Goal: Transaction & Acquisition: Book appointment/travel/reservation

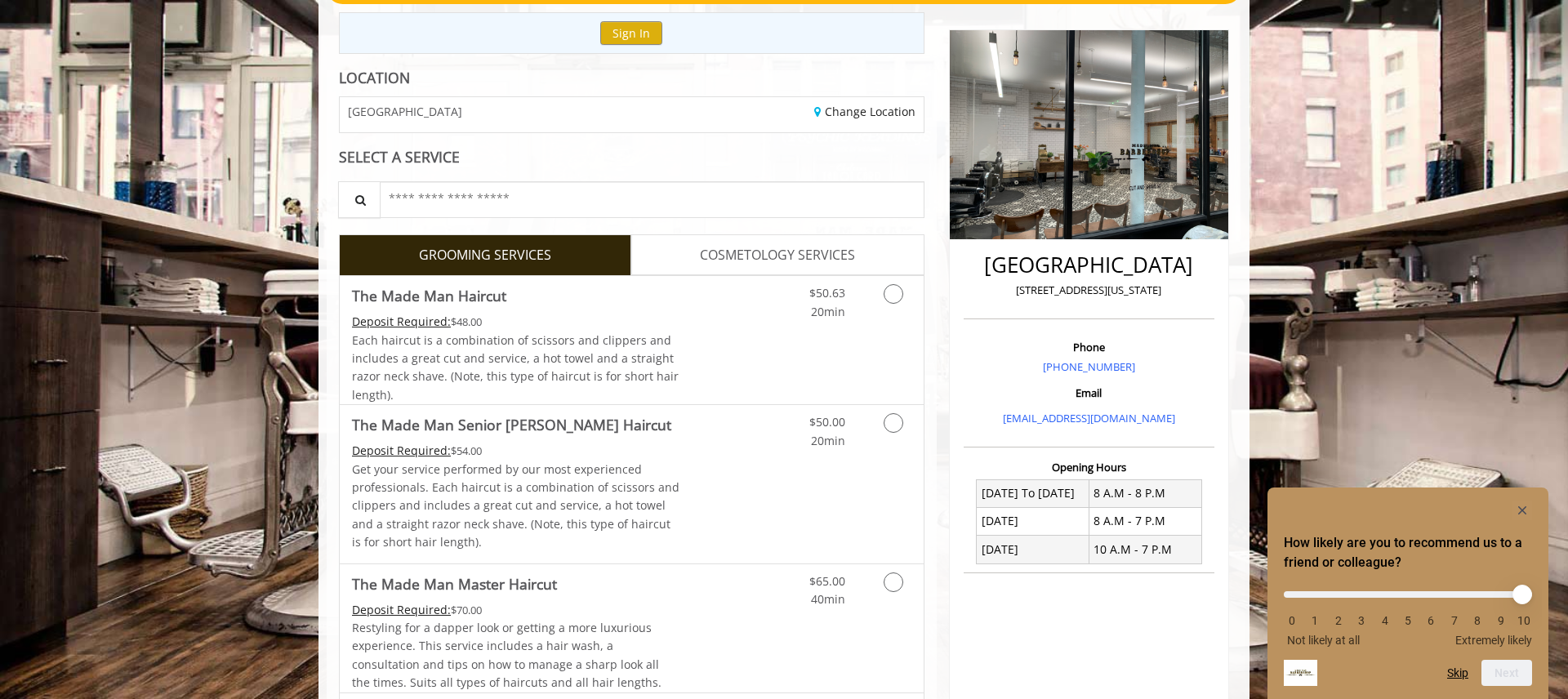
scroll to position [183, 0]
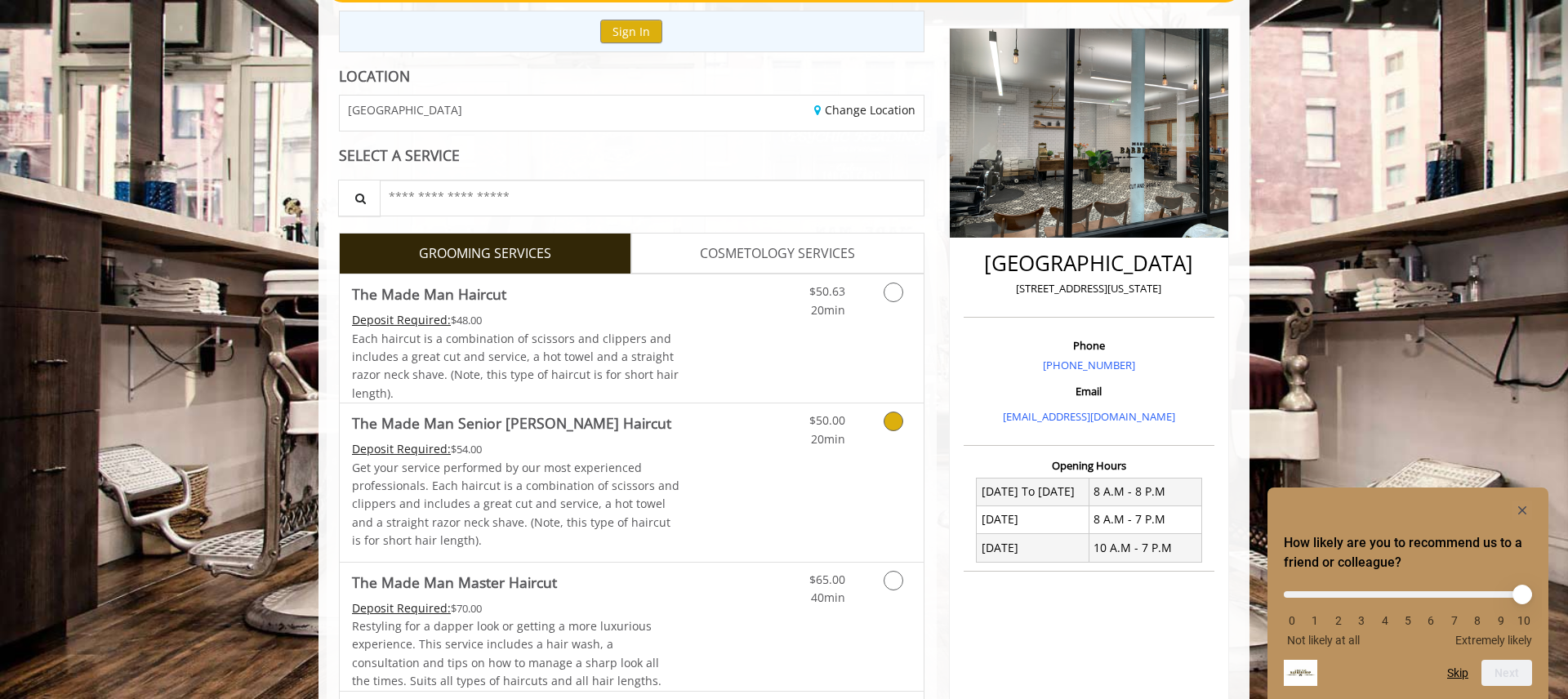
click at [894, 425] on icon "Grooming services" at bounding box center [893, 421] width 20 height 20
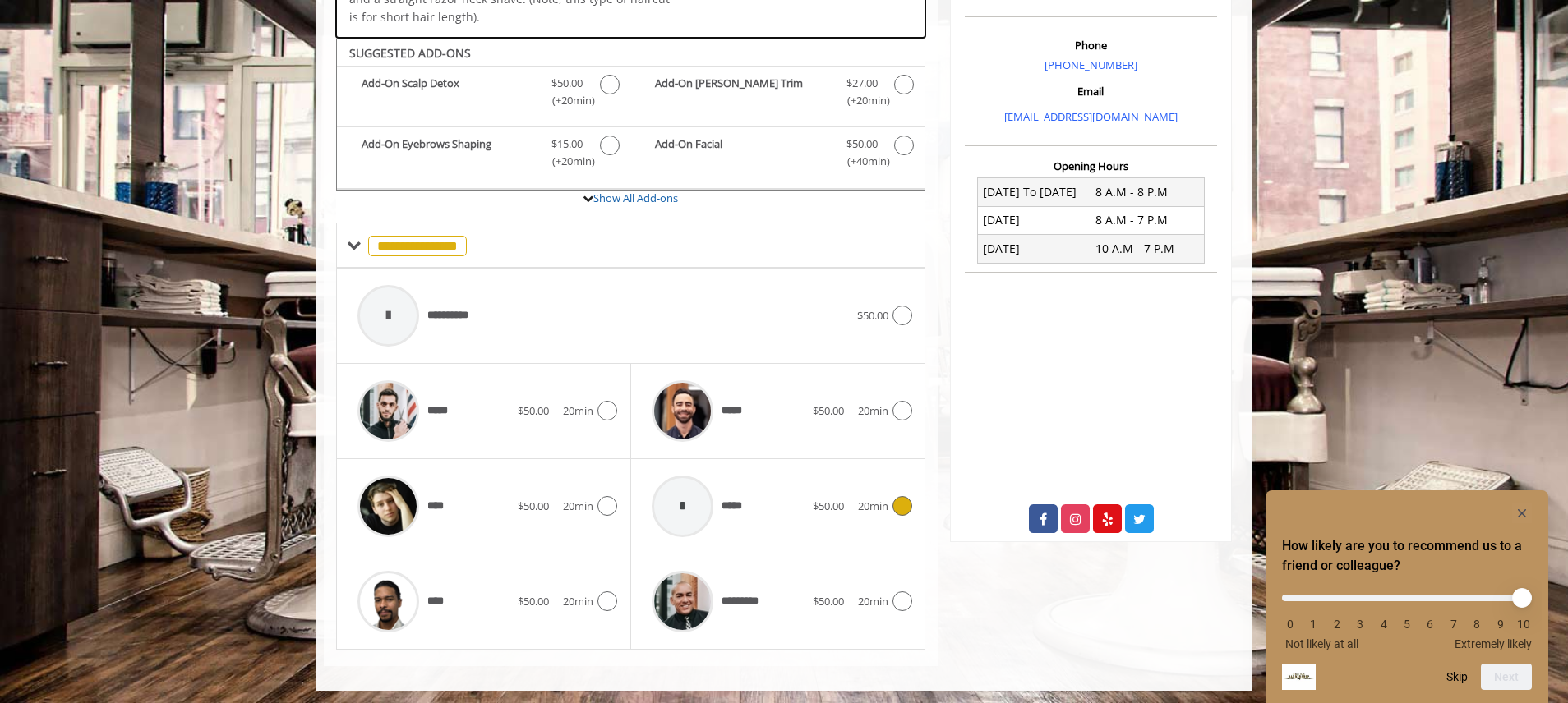
scroll to position [491, 0]
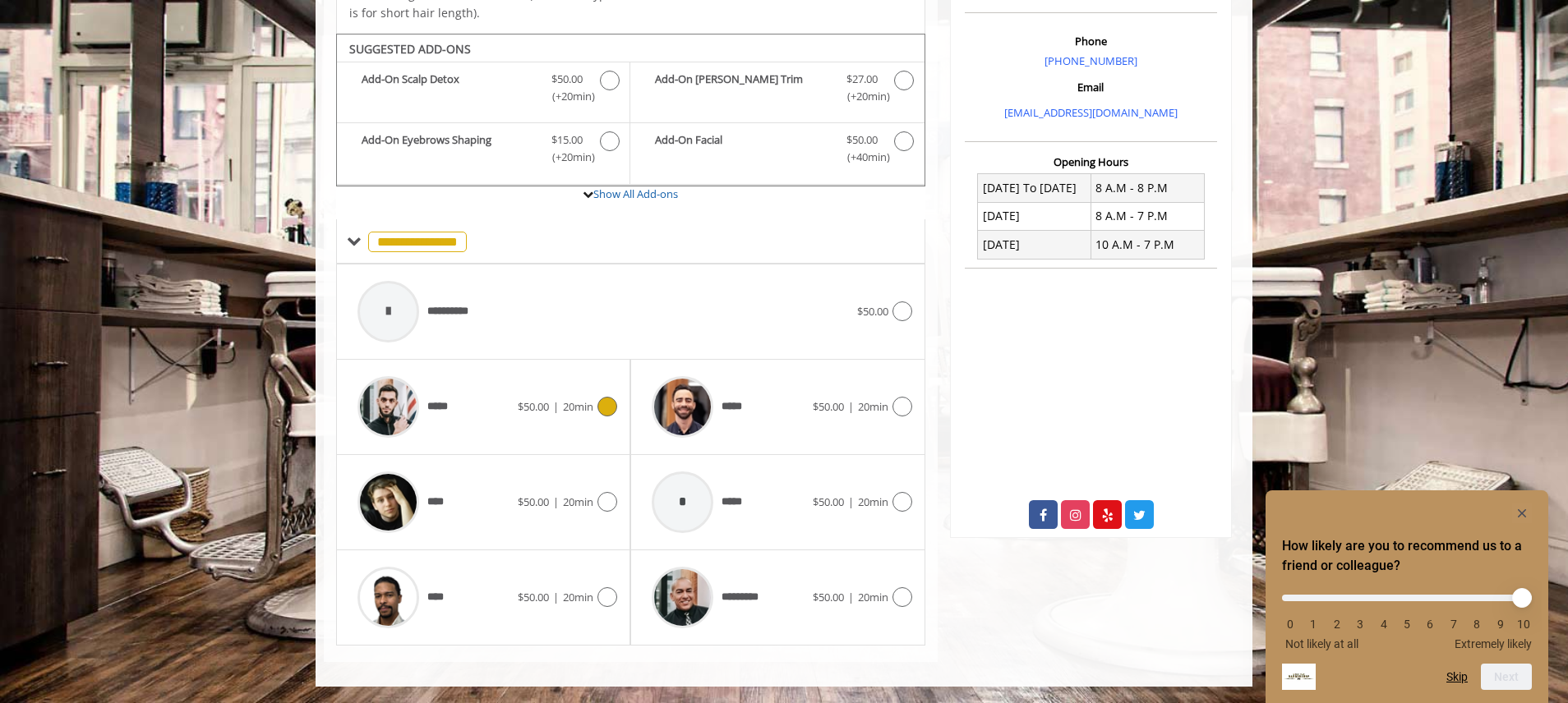
click at [610, 407] on icon at bounding box center [607, 406] width 20 height 20
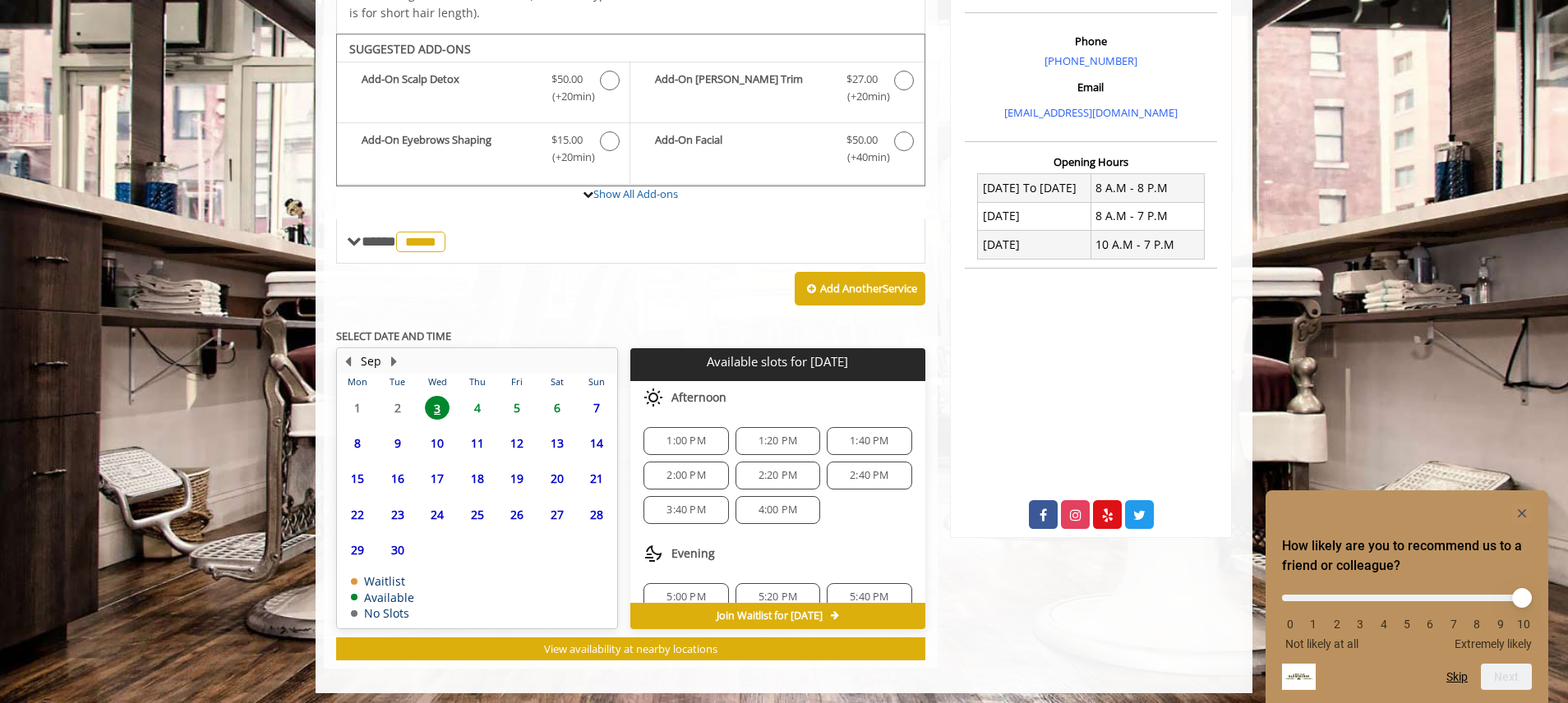
scroll to position [498, 0]
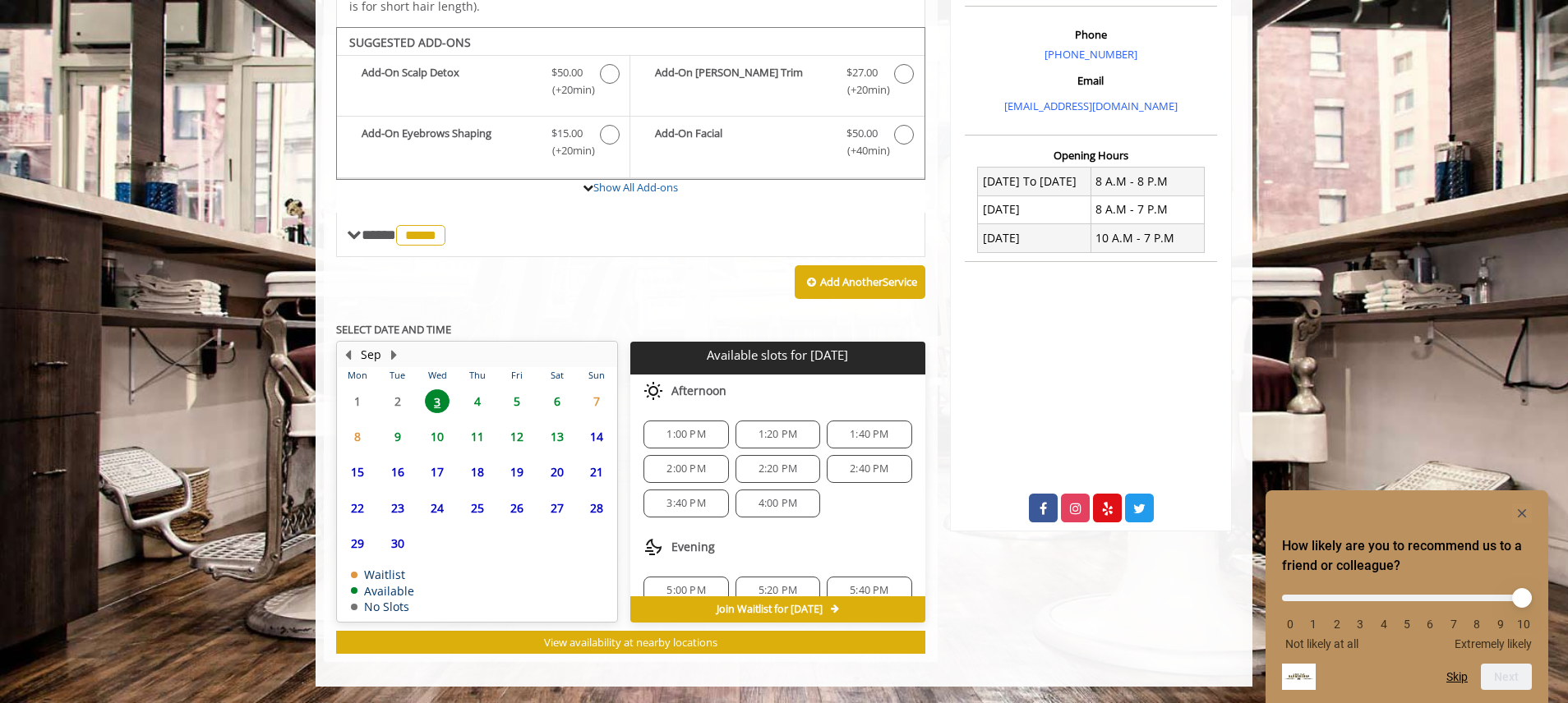
click at [674, 435] on span "1:00 PM" at bounding box center [685, 434] width 39 height 13
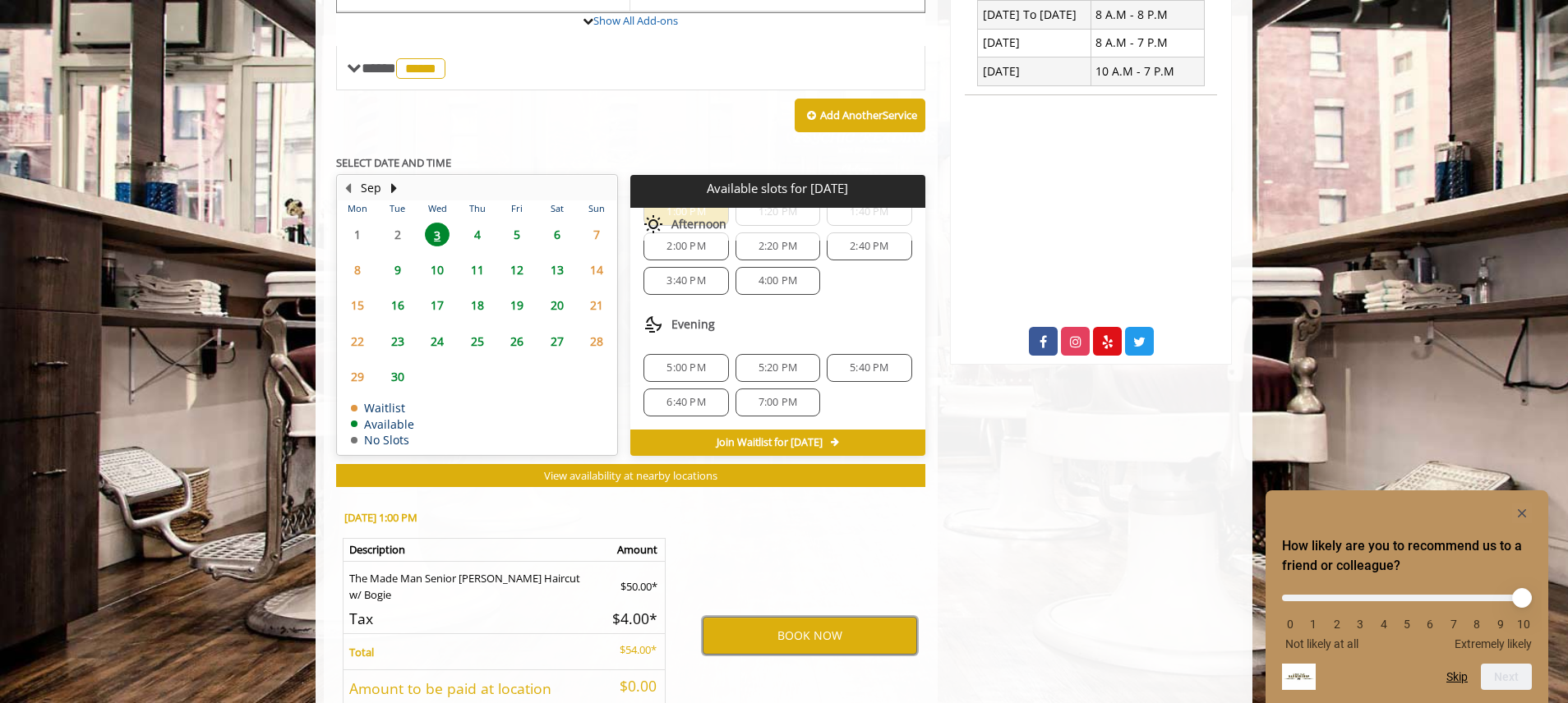
scroll to position [795, 0]
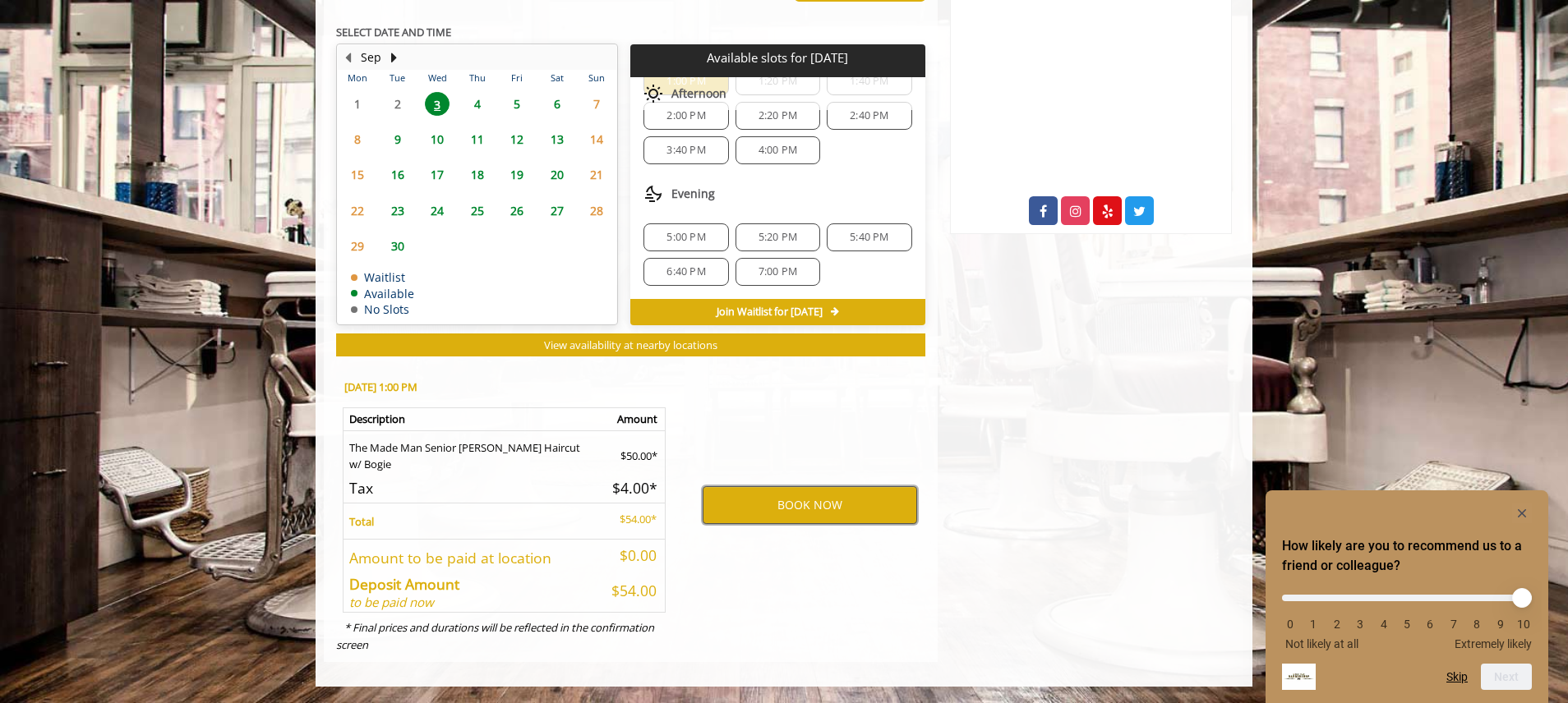
click at [840, 519] on button "BOOK NOW" at bounding box center [810, 506] width 215 height 38
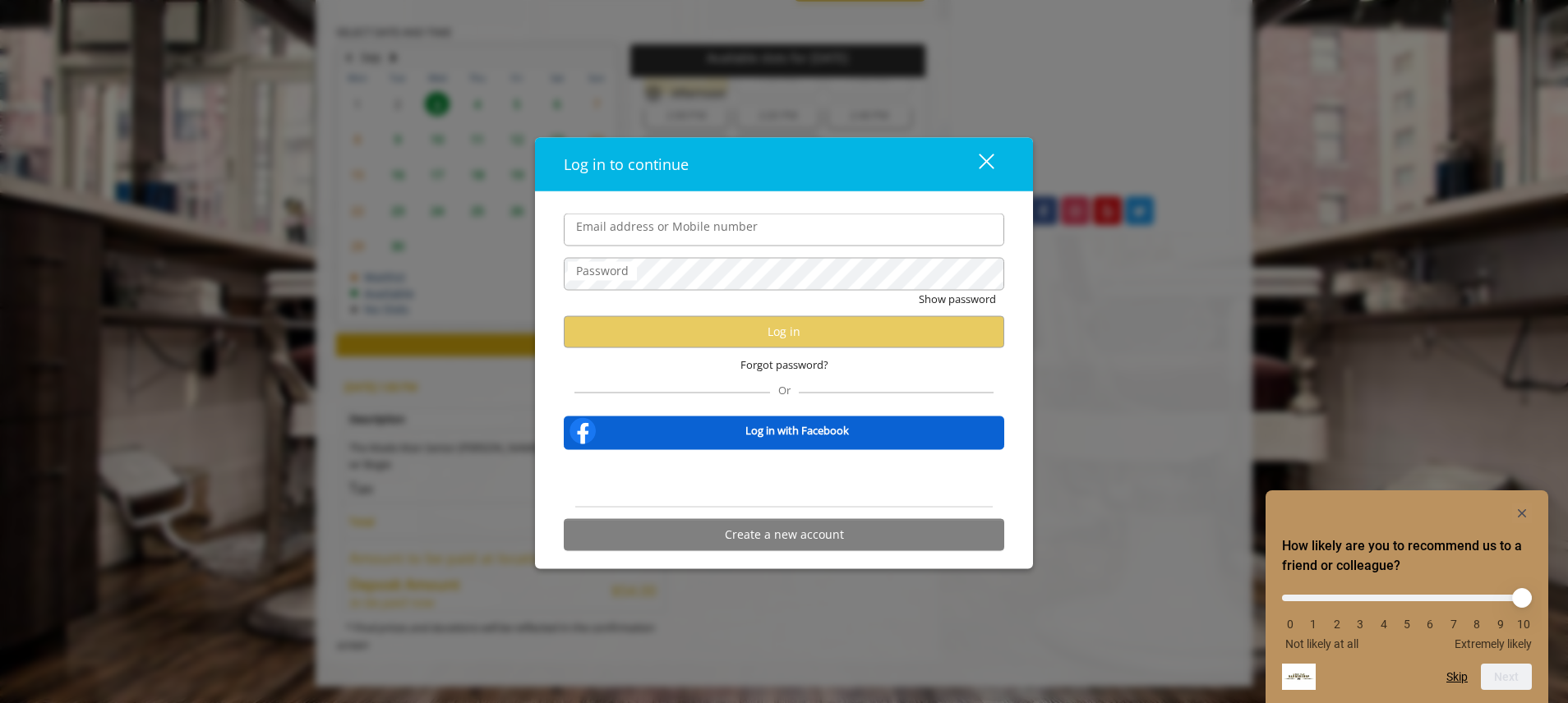
type input "**********"
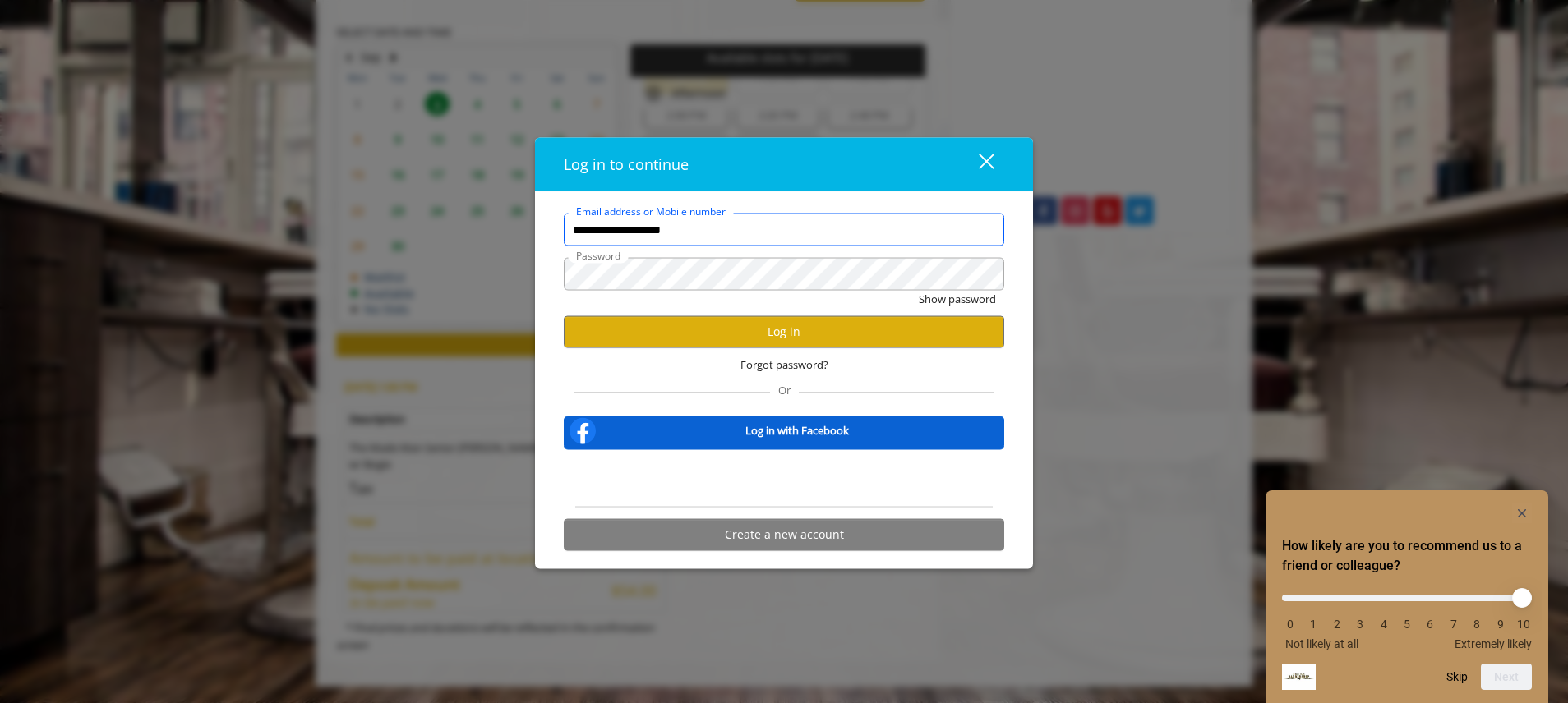
scroll to position [0, 0]
click at [919, 291] on button "Show password" at bounding box center [957, 300] width 77 height 17
click at [818, 336] on button "Log in" at bounding box center [784, 331] width 440 height 32
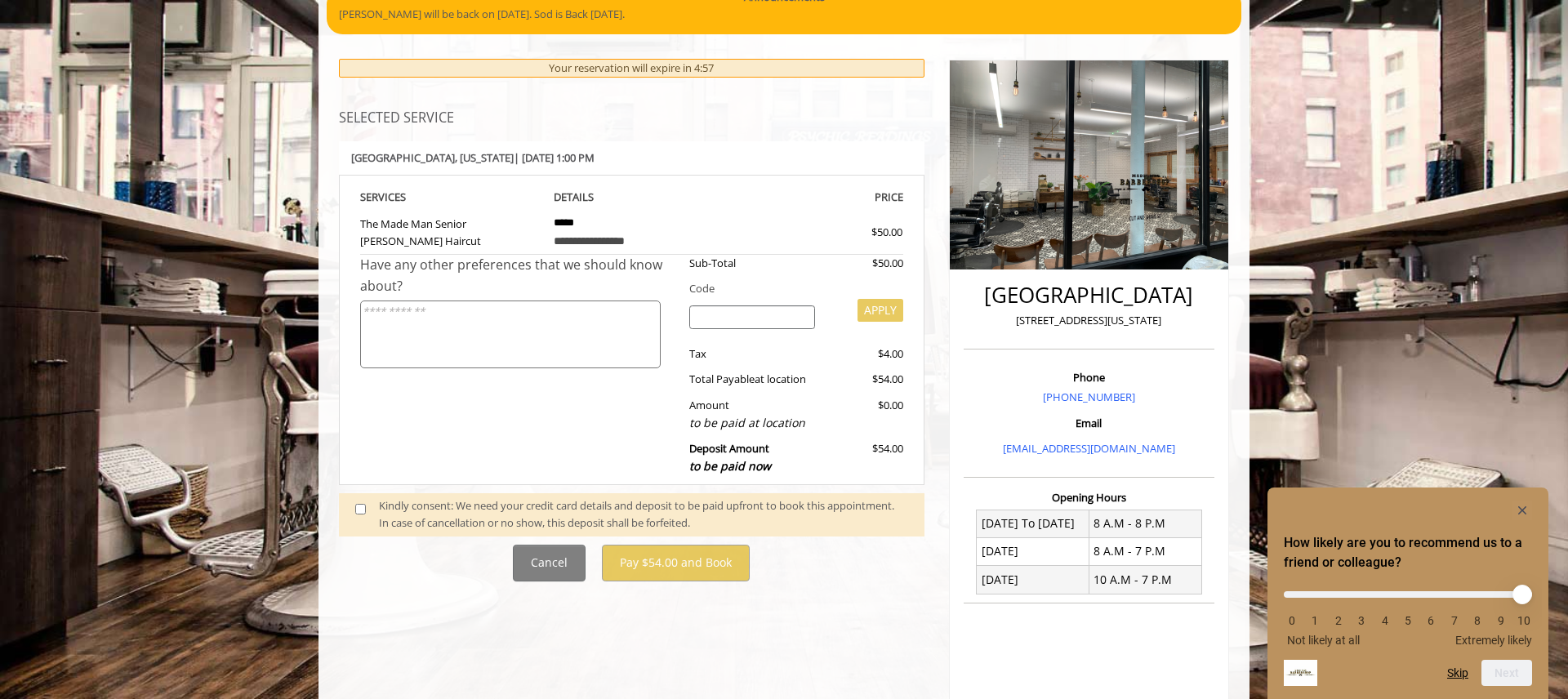
scroll to position [184, 0]
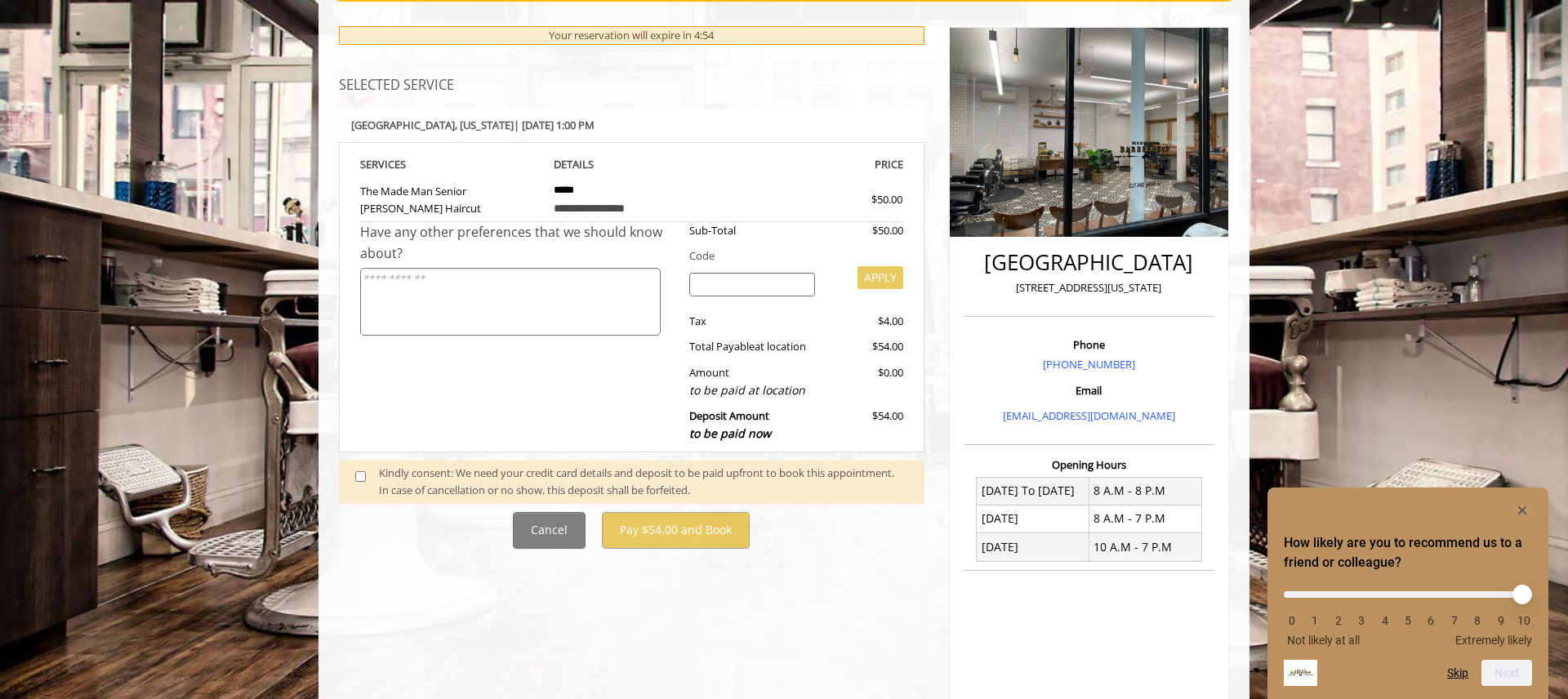
drag, startPoint x: 555, startPoint y: 482, endPoint x: 568, endPoint y: 488, distance: 14.3
click at [556, 482] on div "Kindly consent: We need your credit card details and deposit to be paid upfront…" at bounding box center [643, 482] width 530 height 34
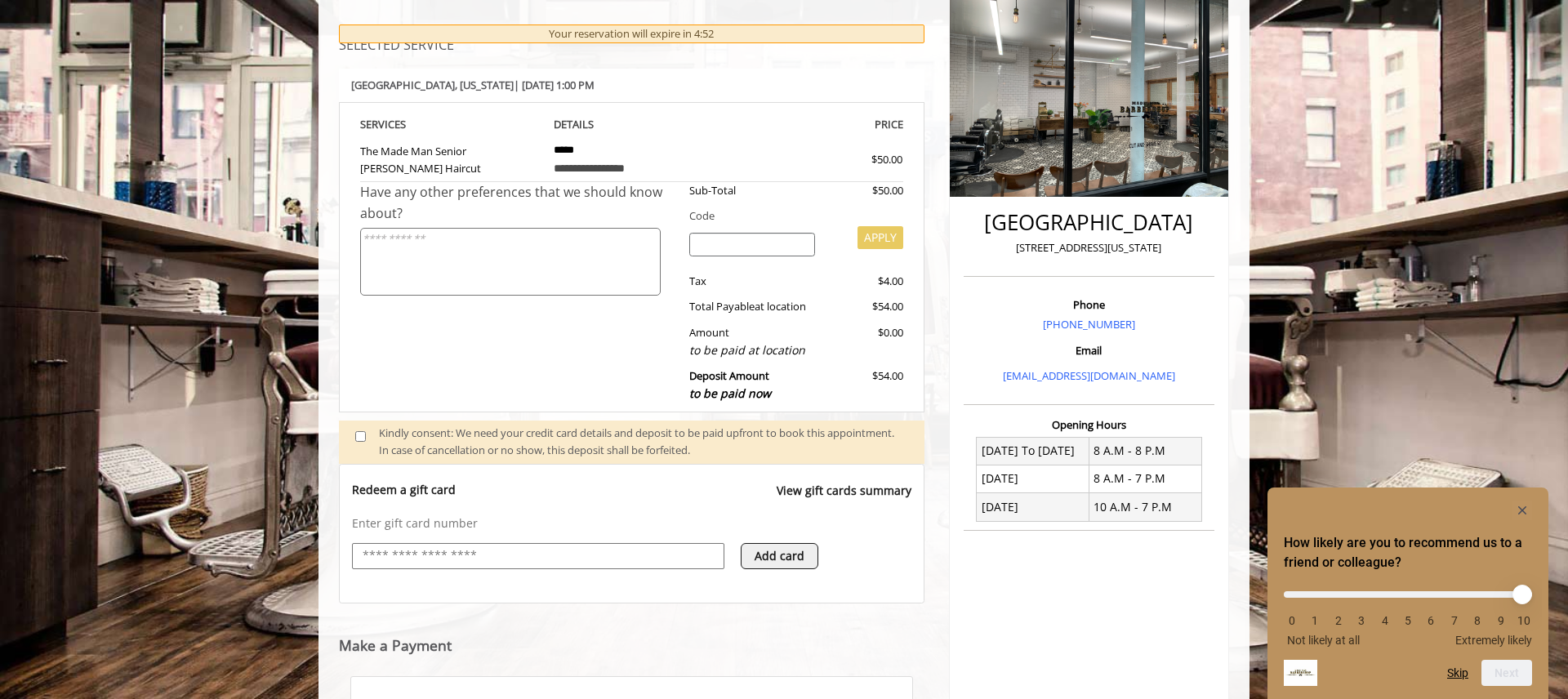
click at [628, 547] on input "text" at bounding box center [538, 556] width 355 height 20
type input "**********"
click at [784, 544] on button "Add card" at bounding box center [779, 556] width 77 height 26
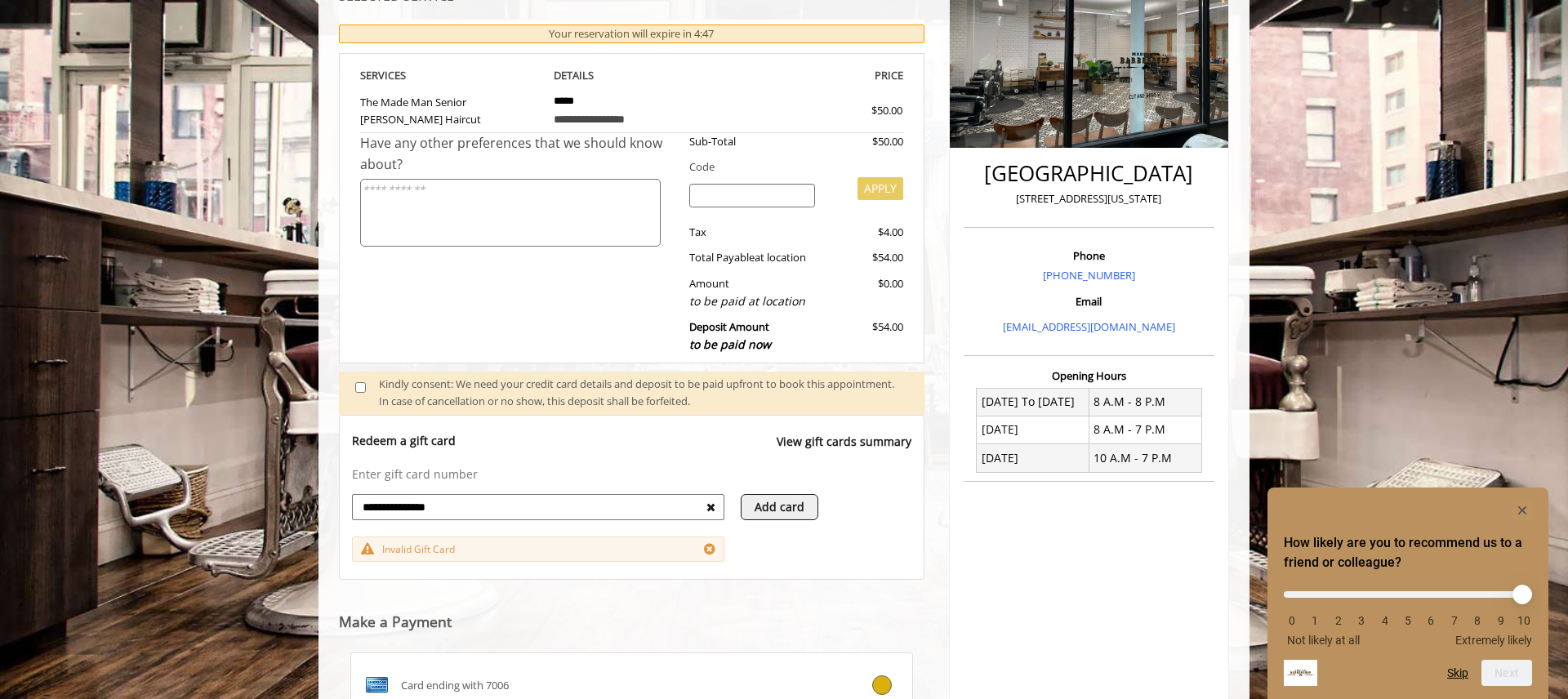
scroll to position [297, 0]
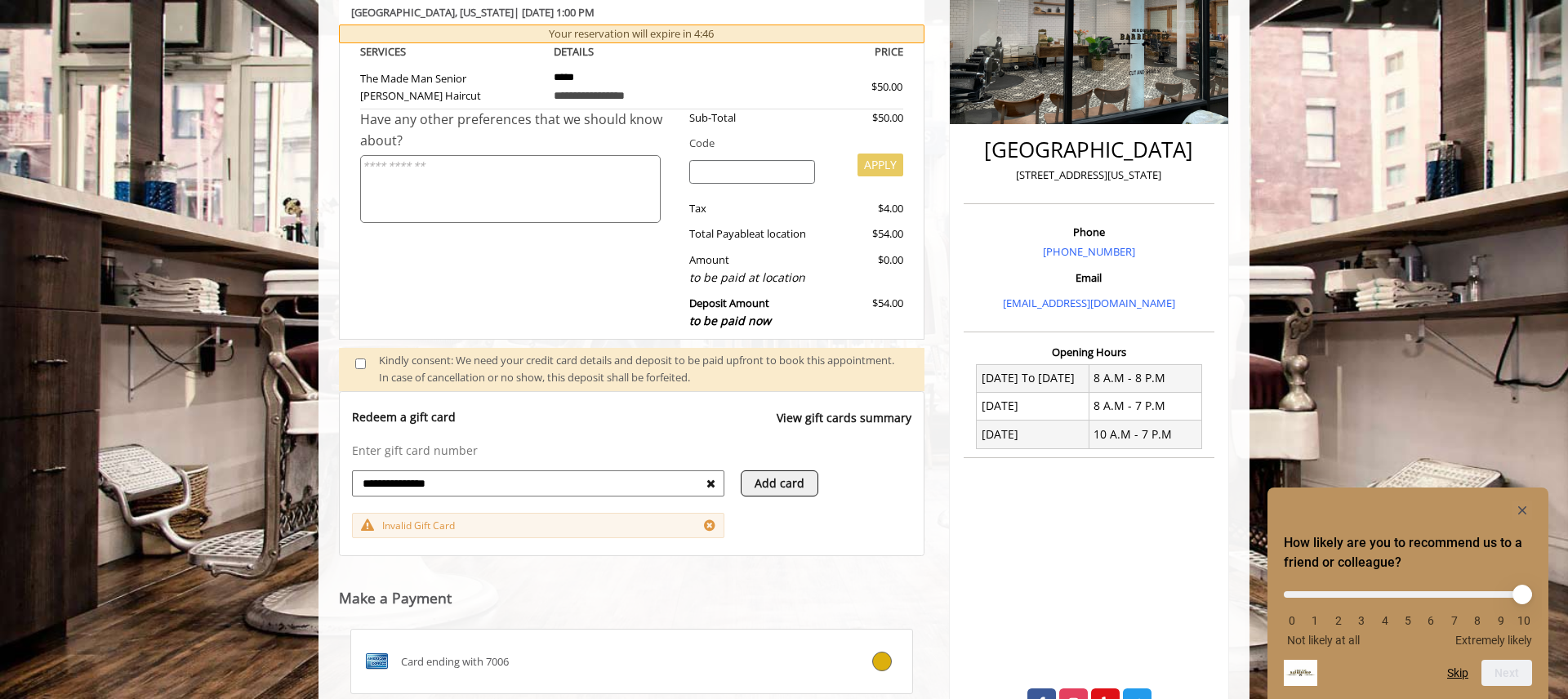
click at [713, 480] on icon at bounding box center [711, 483] width 9 height 11
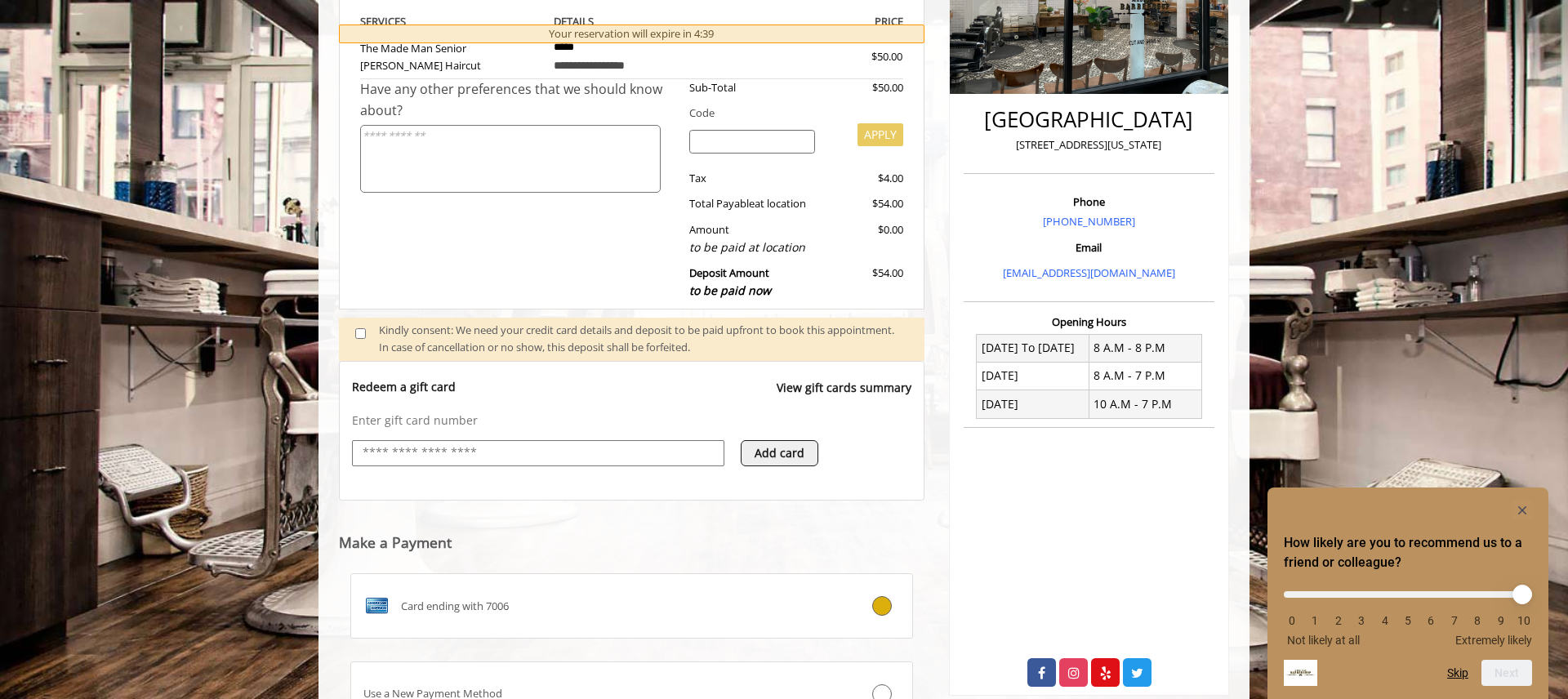
scroll to position [474, 0]
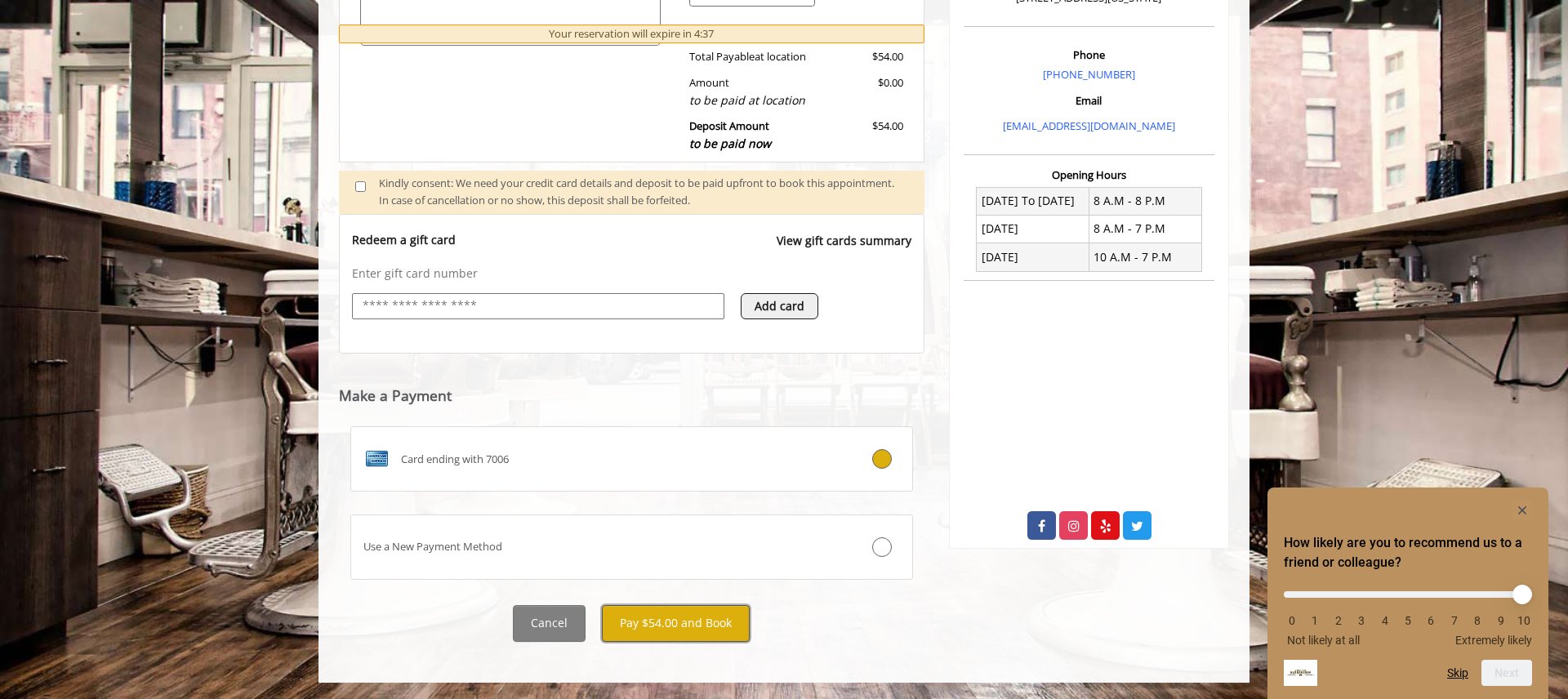
click at [714, 628] on button "Pay $54.00 and Book" at bounding box center [676, 623] width 148 height 37
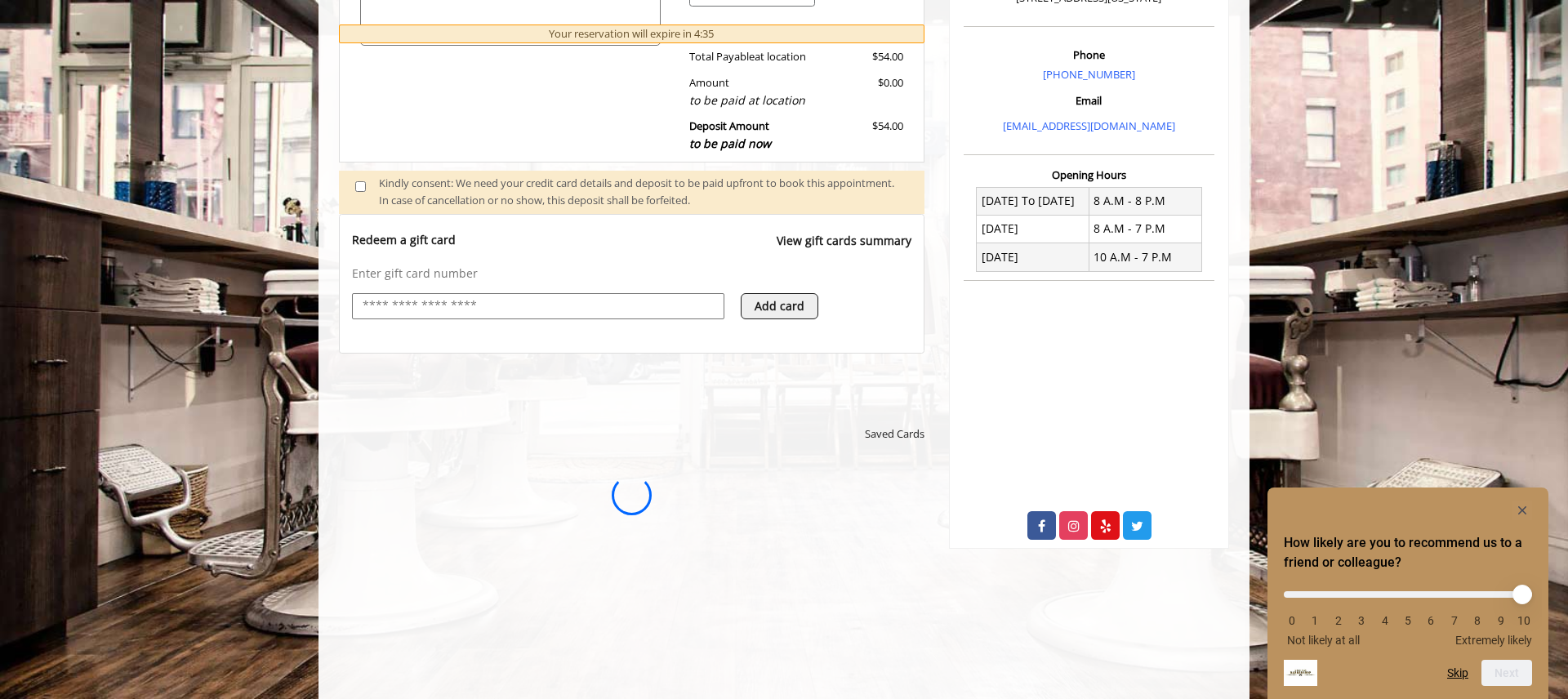
scroll to position [0, 0]
